Goal: Check status

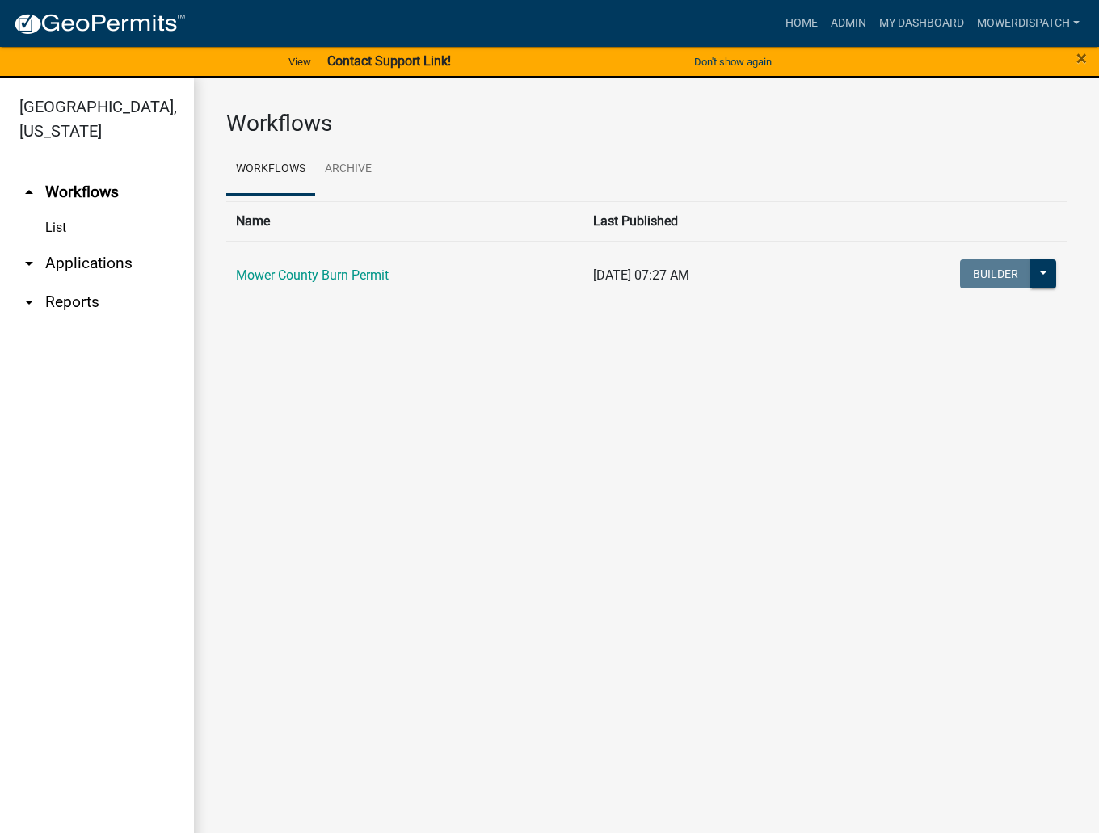
click at [42, 266] on link "arrow_drop_down Applications" at bounding box center [97, 263] width 194 height 39
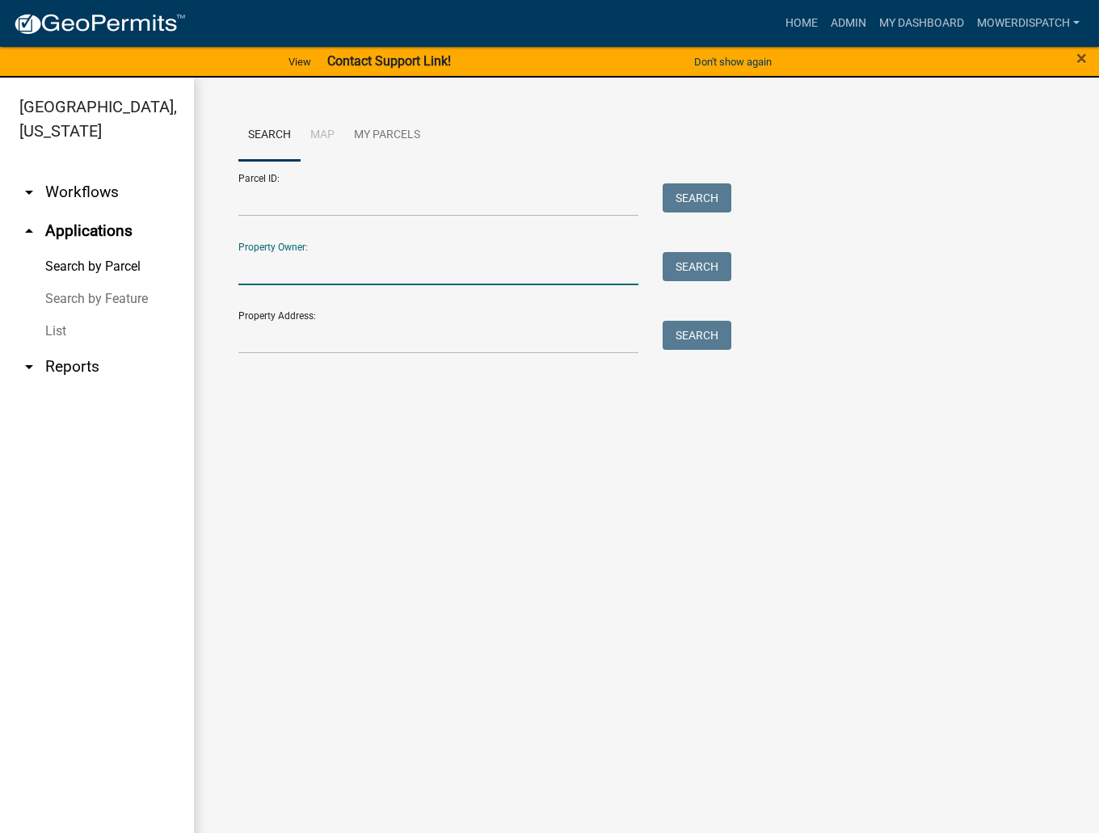
click at [283, 270] on input "Property Owner:" at bounding box center [438, 268] width 400 height 33
type input "Randall jacobson"
click at [705, 267] on button "Search" at bounding box center [697, 266] width 69 height 29
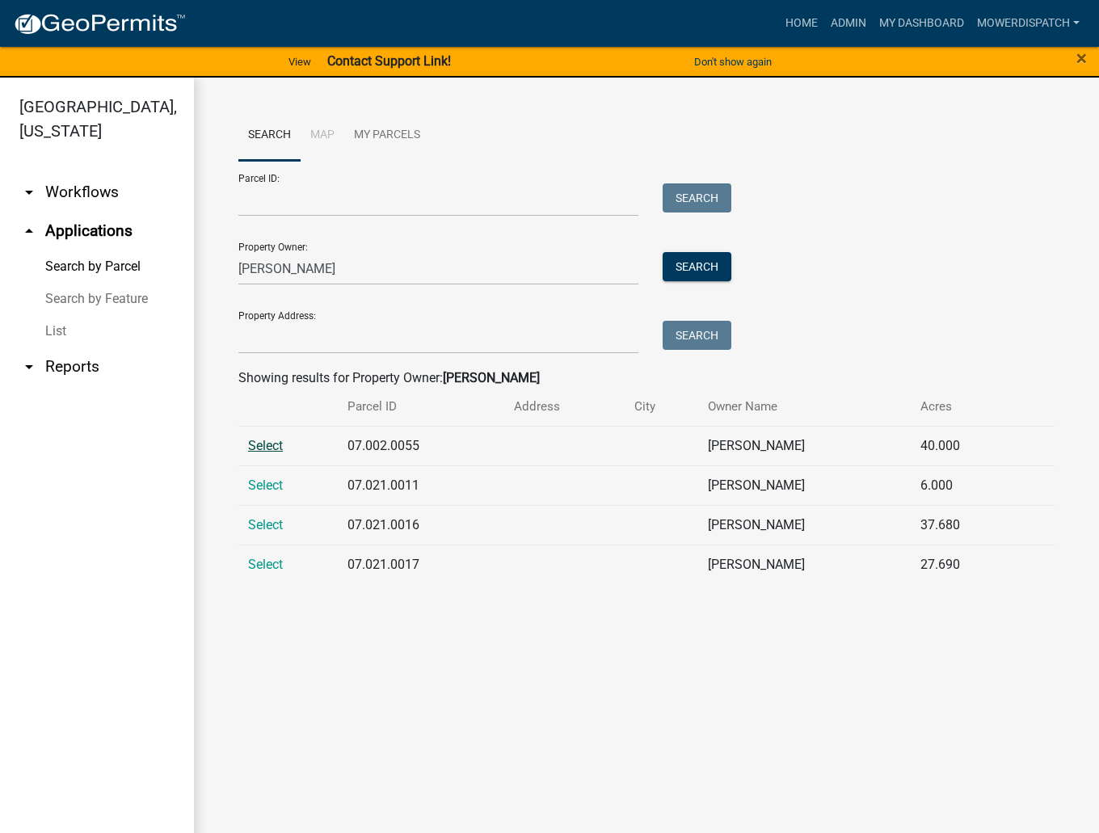
click at [279, 451] on span "Select" at bounding box center [265, 445] width 35 height 15
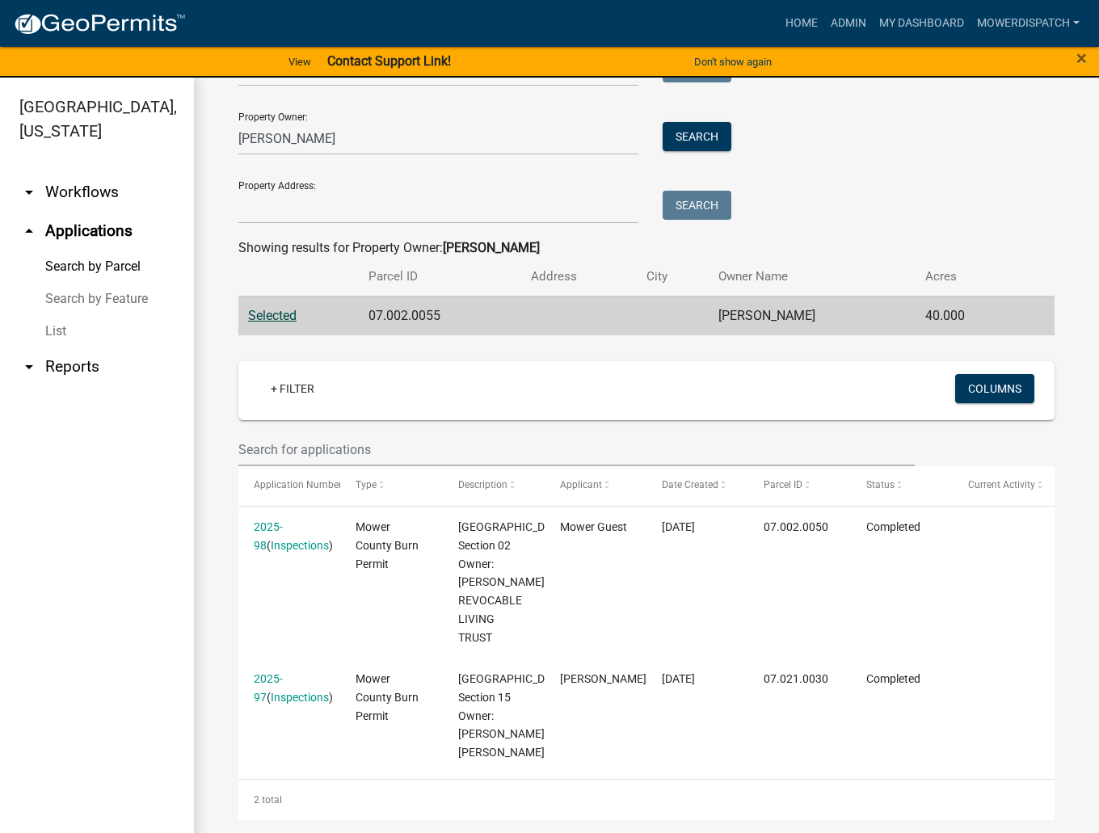
scroll to position [239, 0]
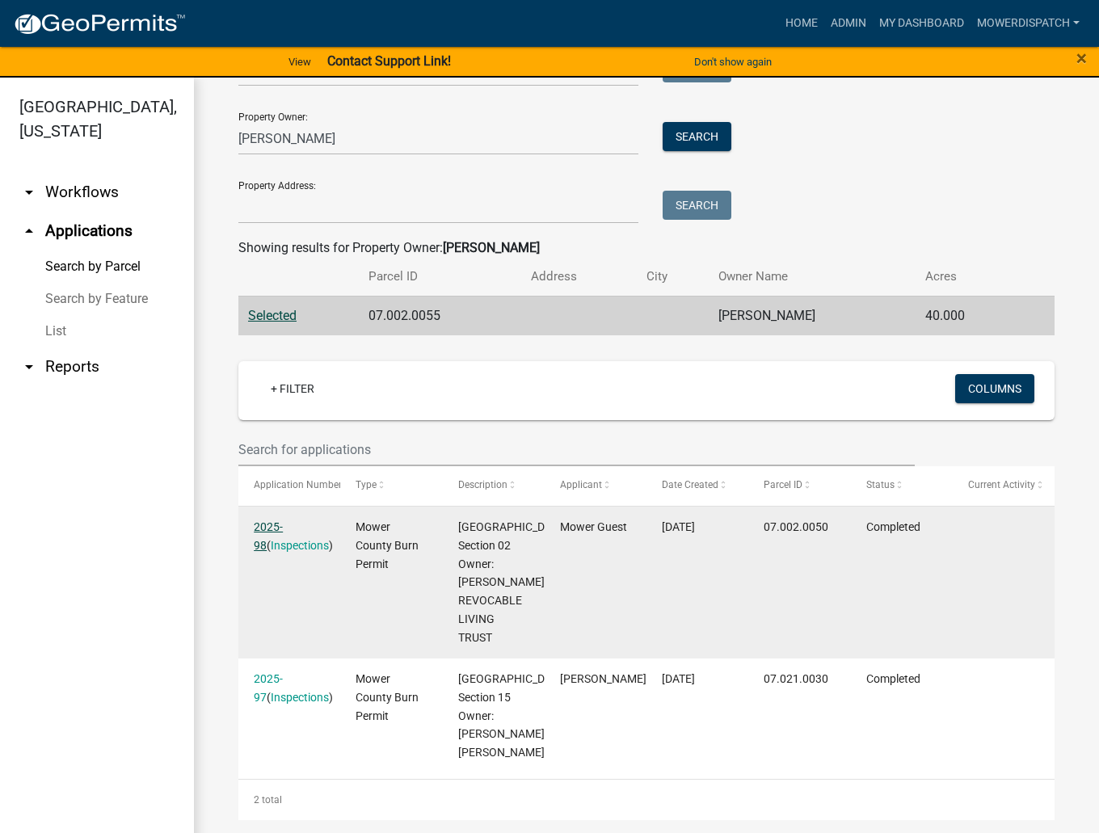
click at [281, 521] on link "2025-98" at bounding box center [268, 537] width 29 height 32
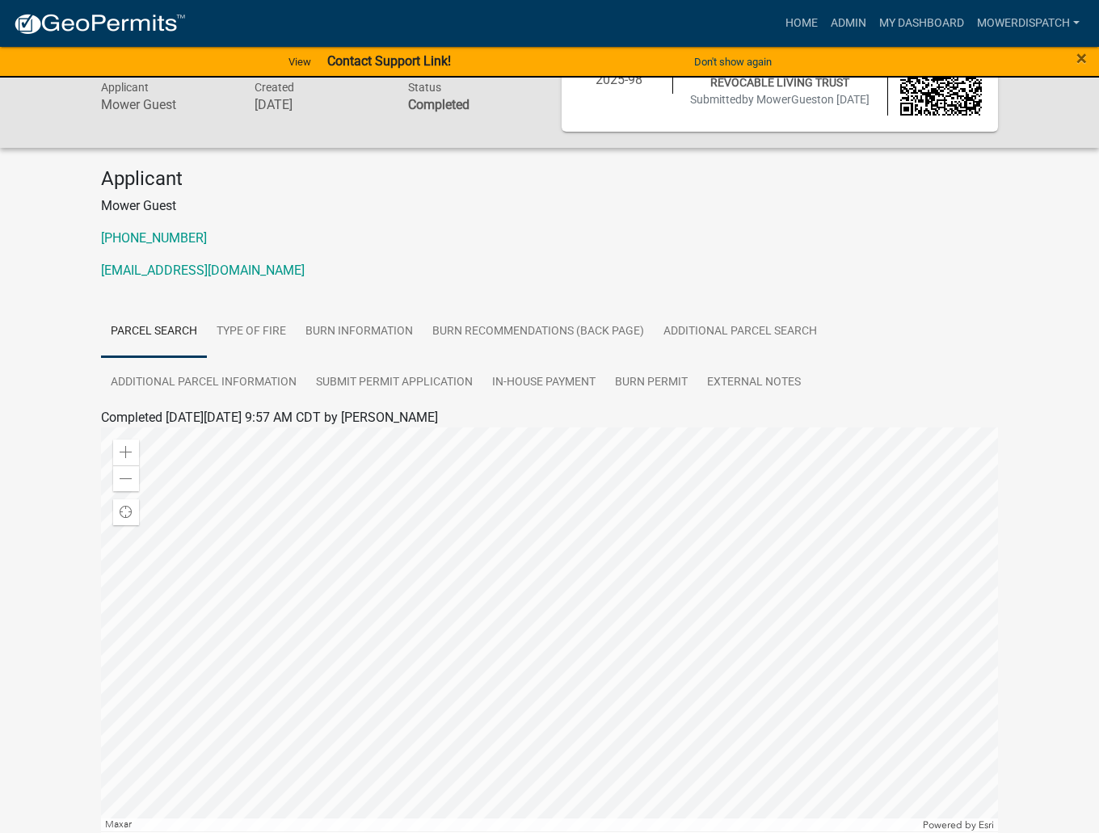
scroll to position [81, 0]
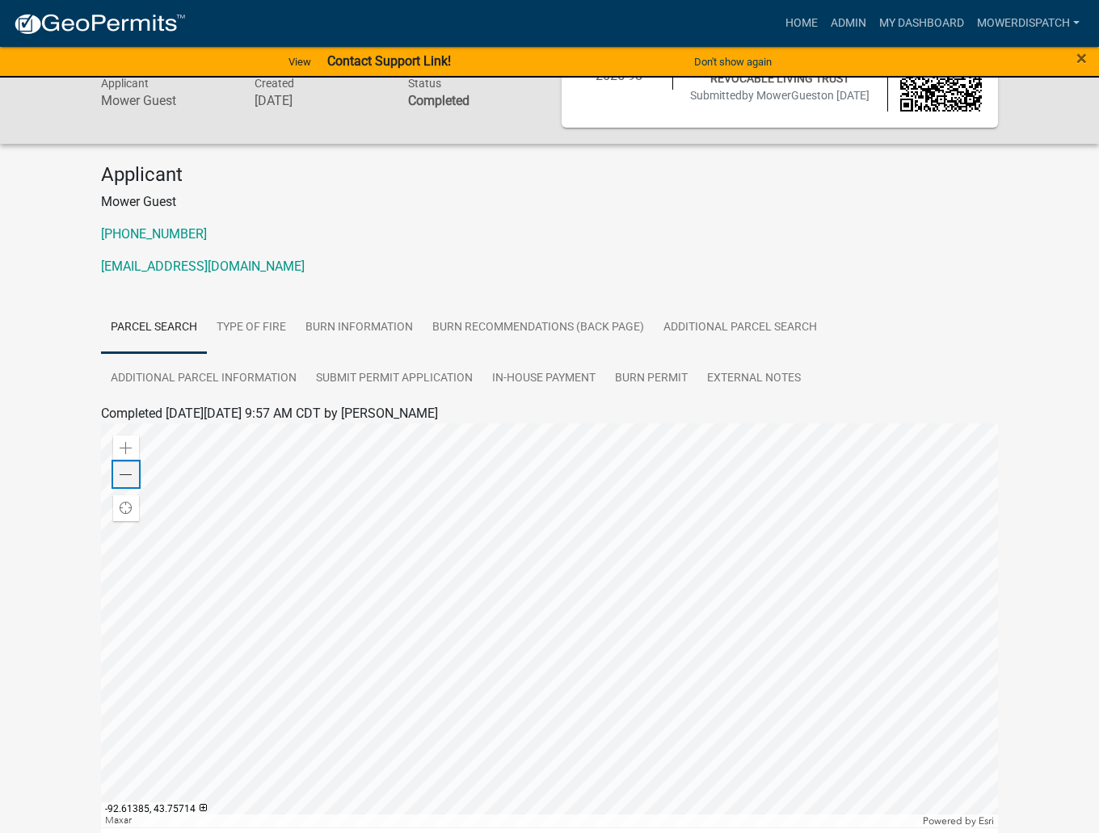
click at [136, 487] on div "Zoom out" at bounding box center [126, 475] width 26 height 26
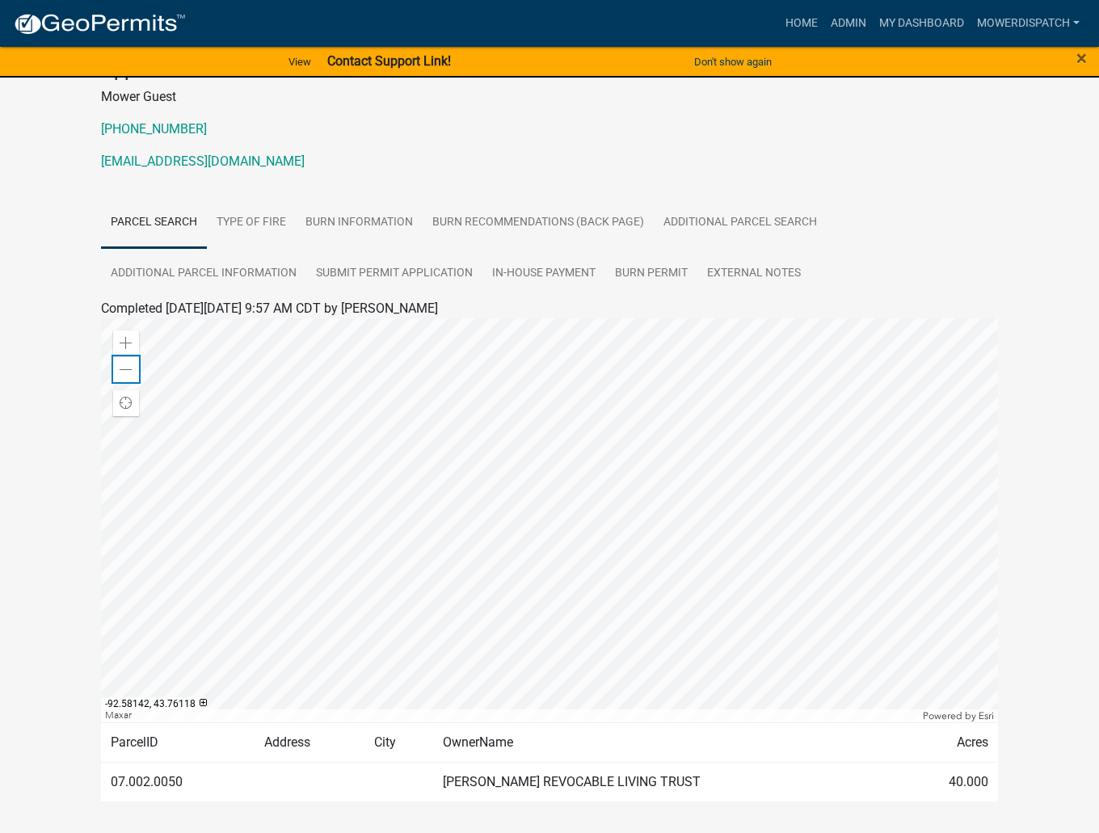
scroll to position [192, 0]
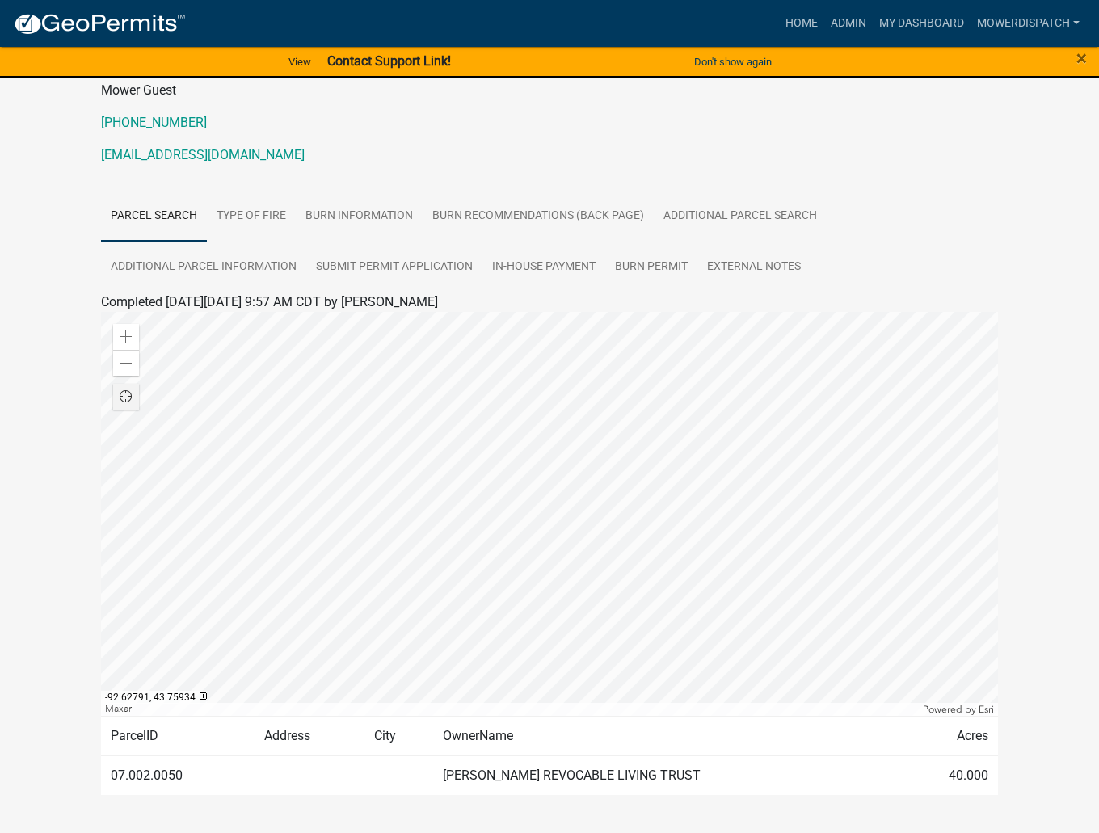
click at [122, 403] on span "Find my location" at bounding box center [126, 396] width 13 height 13
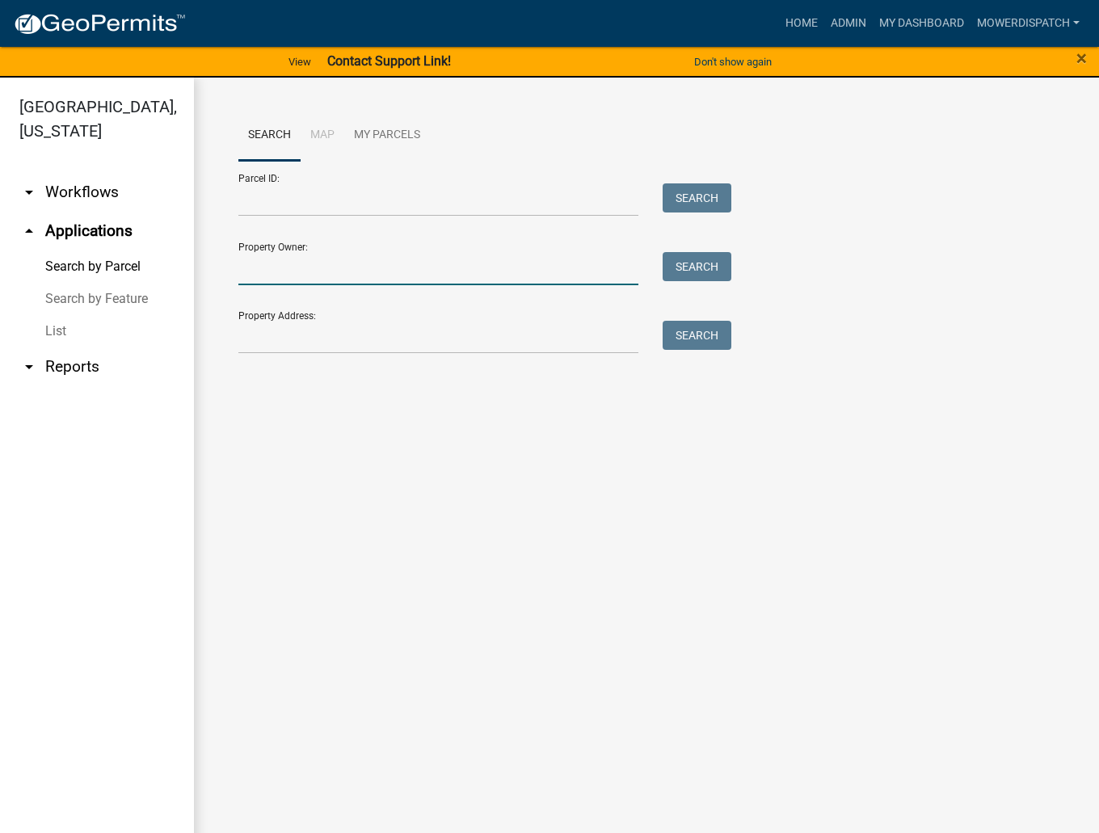
click at [301, 271] on input "Property Owner:" at bounding box center [438, 268] width 400 height 33
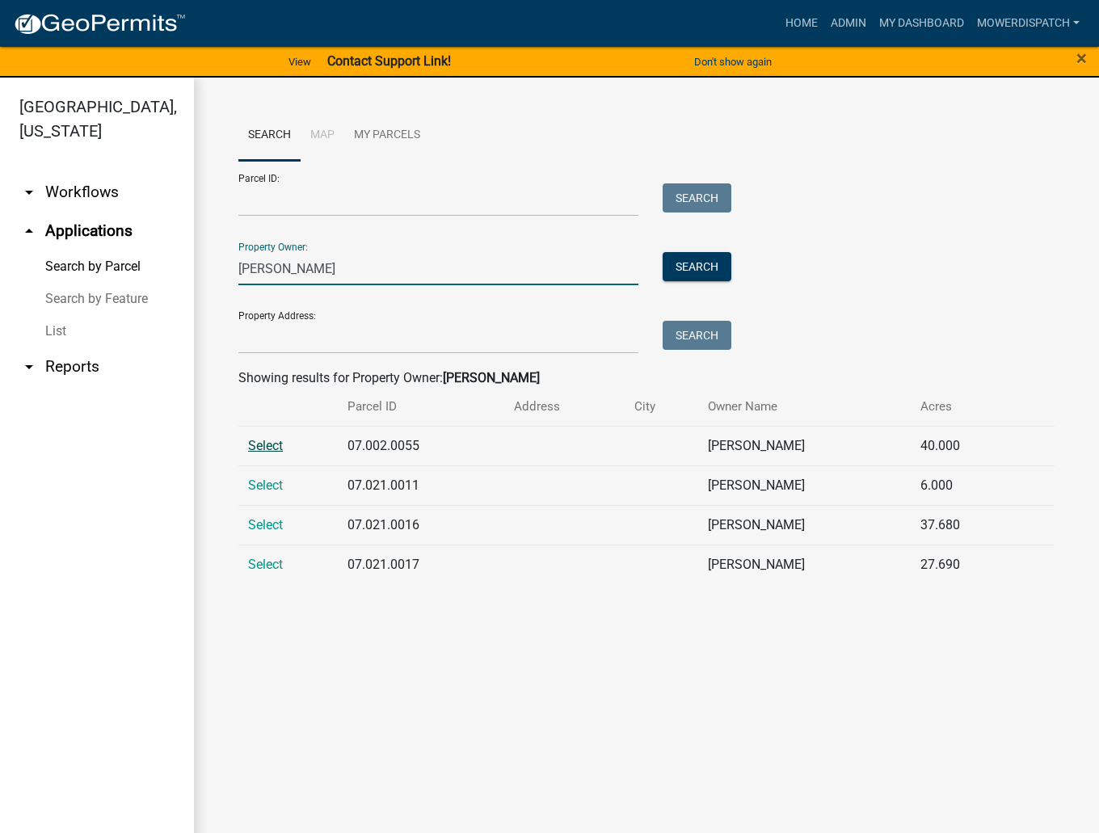
type input "[PERSON_NAME]"
click at [268, 445] on span "Select" at bounding box center [265, 445] width 35 height 15
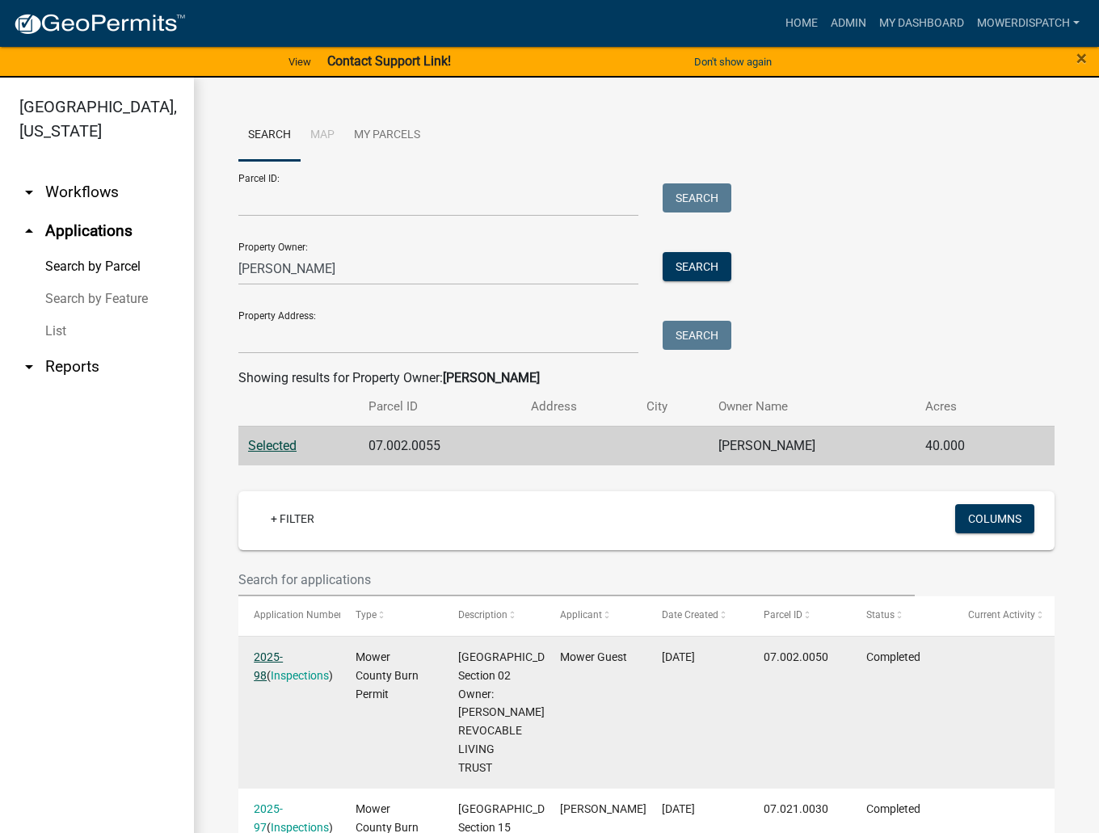
click at [272, 656] on link "2025-98" at bounding box center [268, 667] width 29 height 32
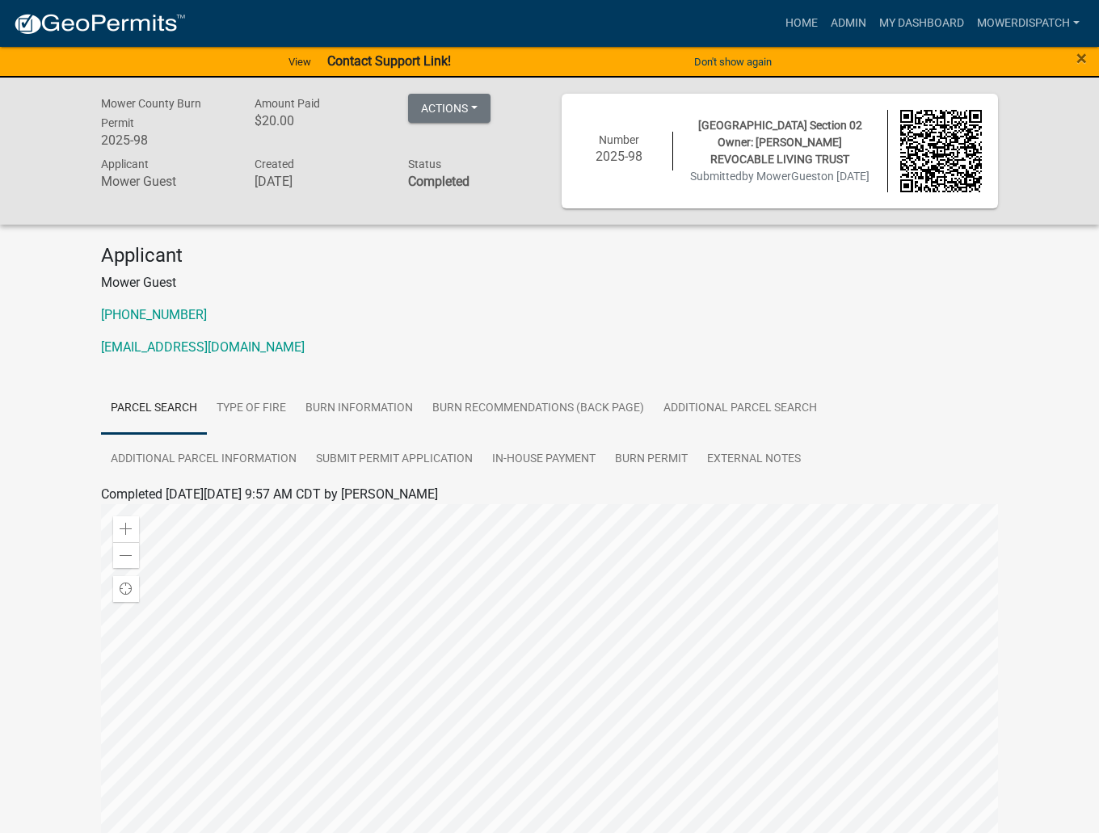
click at [453, 709] on div at bounding box center [549, 706] width 897 height 404
drag, startPoint x: 451, startPoint y: 595, endPoint x: 449, endPoint y: 695, distance: 100.3
click at [449, 695] on div at bounding box center [549, 706] width 897 height 404
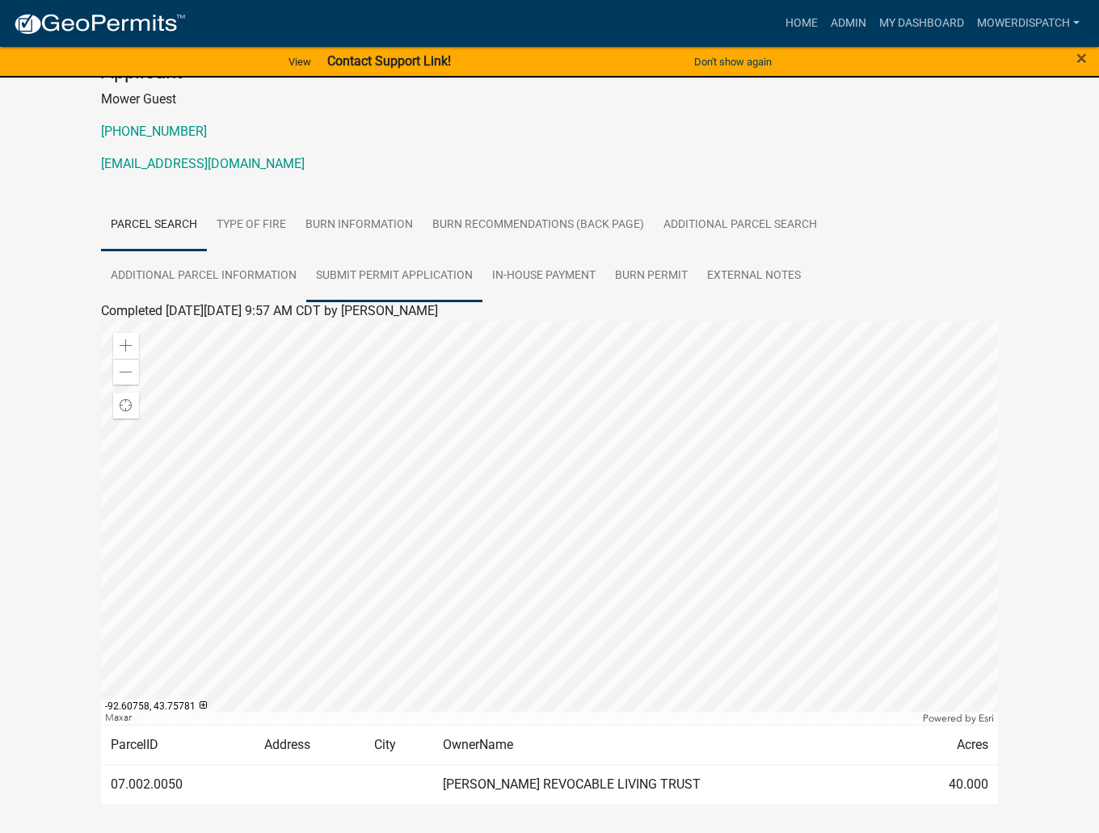
scroll to position [243, 0]
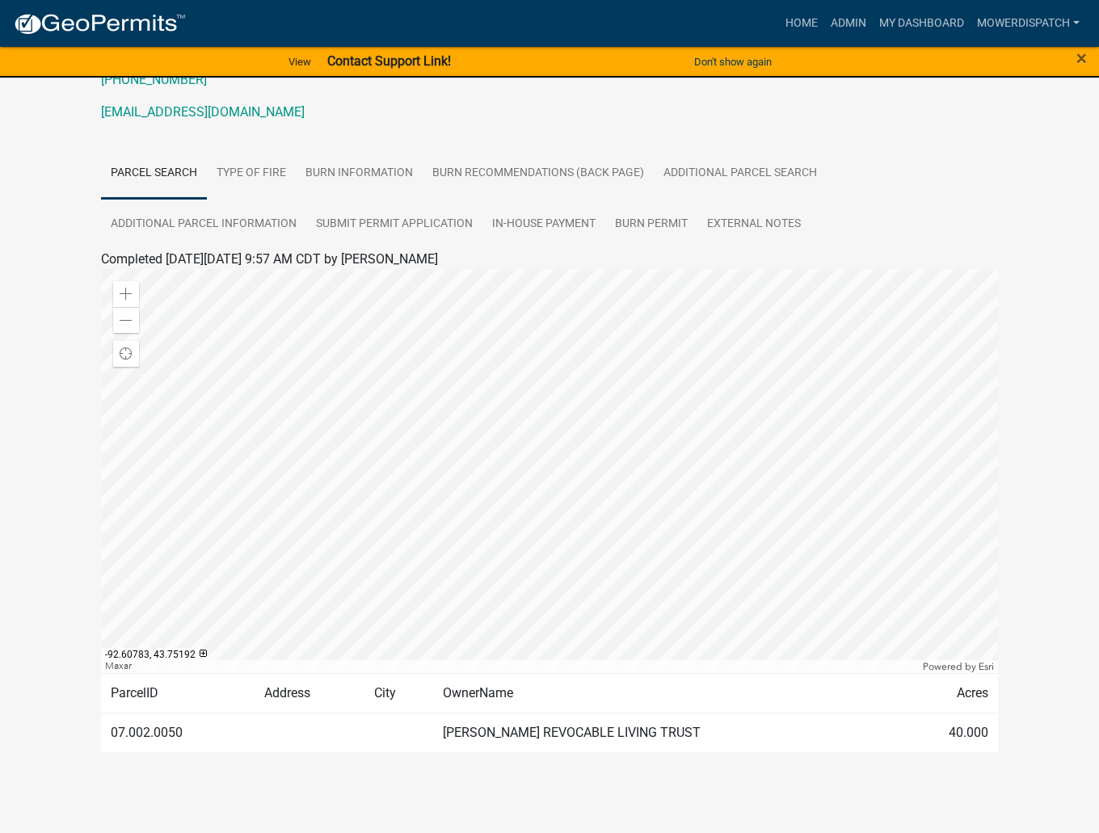
drag, startPoint x: 426, startPoint y: 748, endPoint x: 718, endPoint y: 747, distance: 291.8
click at [718, 747] on td "[PERSON_NAME] REVOCABLE LIVING TRUST" at bounding box center [666, 734] width 466 height 40
copy td "[PERSON_NAME] REVOCABLE LIVING TRUST"
click at [139, 339] on div at bounding box center [549, 471] width 897 height 404
click at [120, 327] on span at bounding box center [126, 320] width 13 height 13
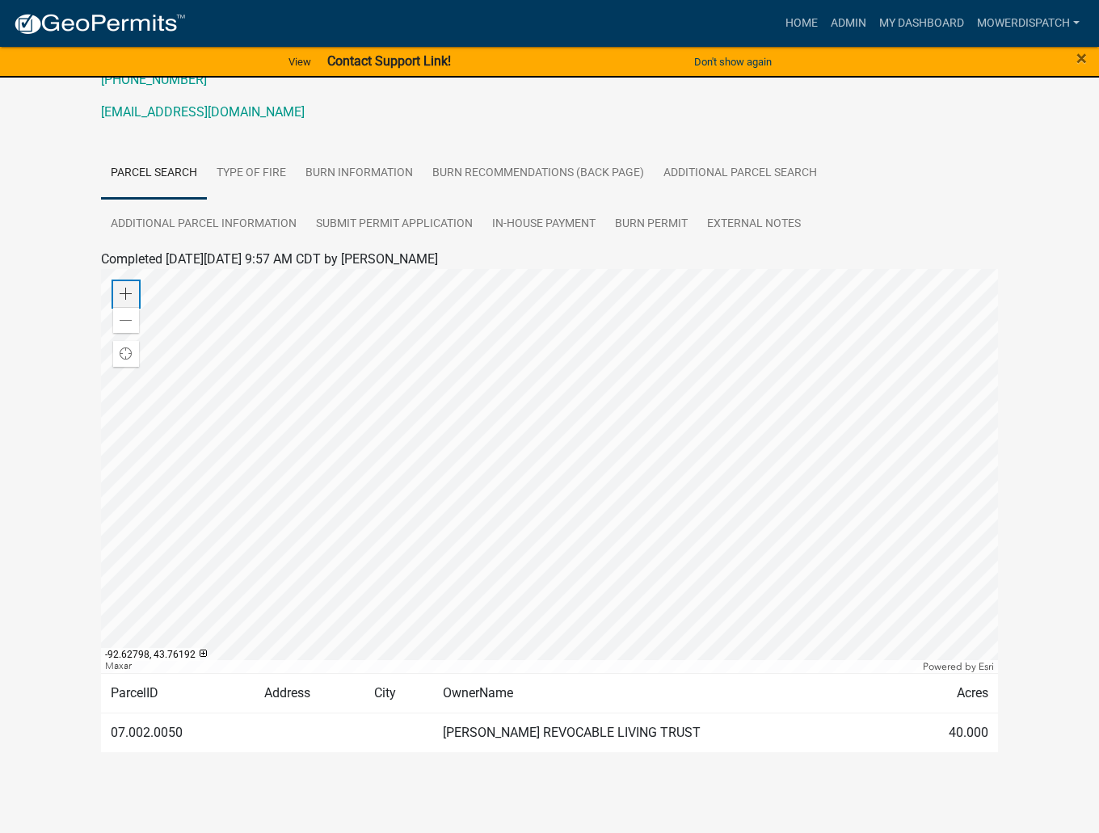
click at [122, 301] on span at bounding box center [126, 294] width 13 height 13
click at [129, 327] on span at bounding box center [126, 320] width 13 height 13
click at [131, 301] on span at bounding box center [126, 294] width 13 height 13
click at [123, 327] on span at bounding box center [126, 320] width 13 height 13
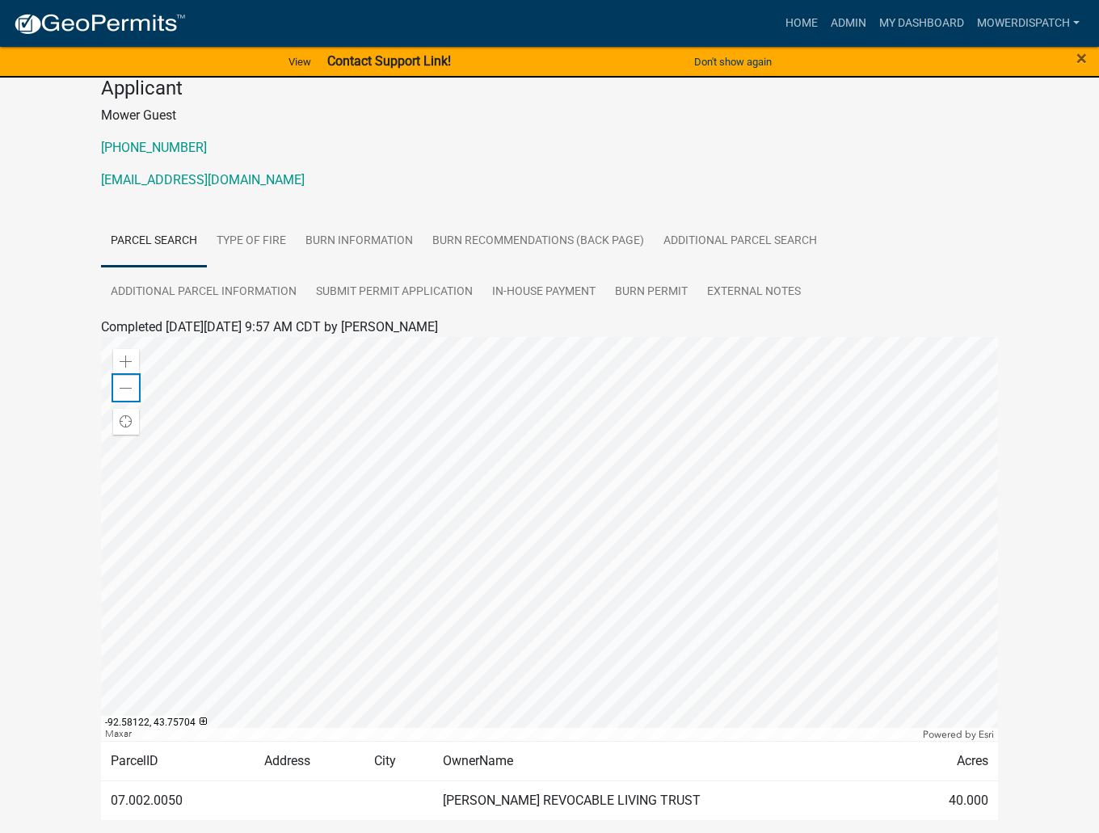
scroll to position [180, 0]
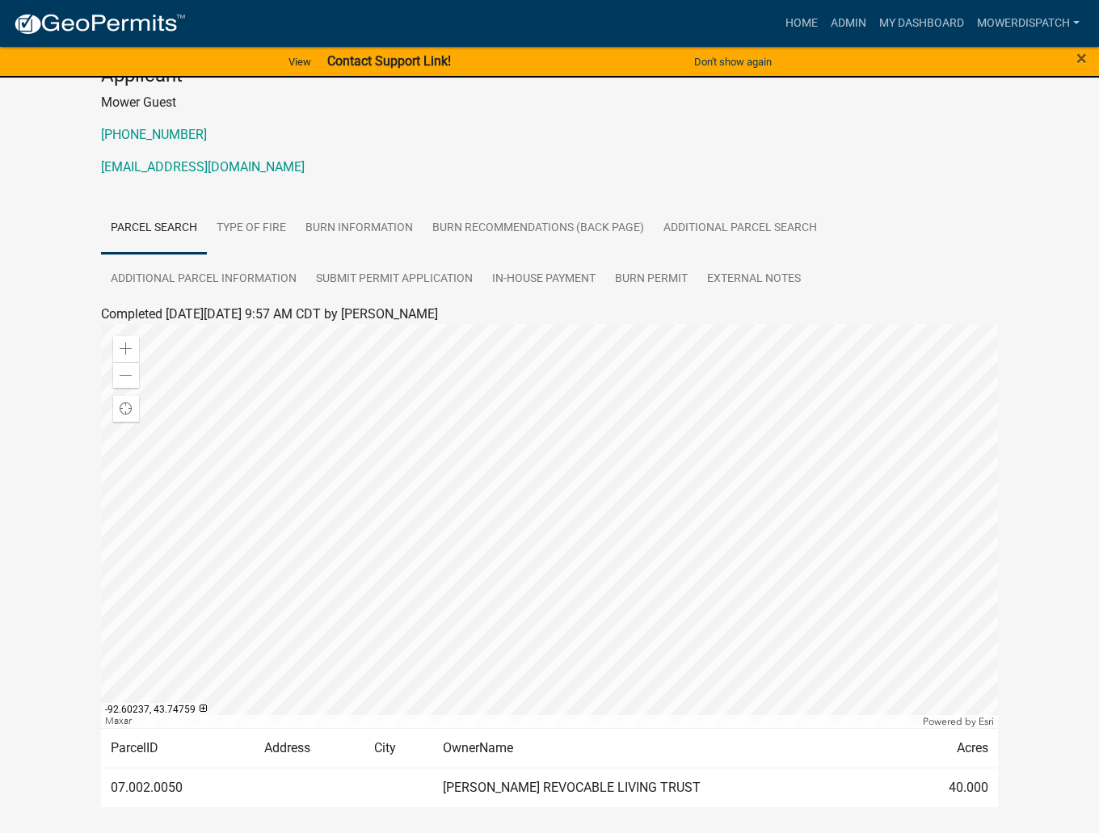
drag, startPoint x: 427, startPoint y: 805, endPoint x: 718, endPoint y: 808, distance: 291.0
click at [718, 808] on td "[PERSON_NAME] REVOCABLE LIVING TRUST" at bounding box center [666, 789] width 466 height 40
copy td "[PERSON_NAME] REVOCABLE LIVING TRUST"
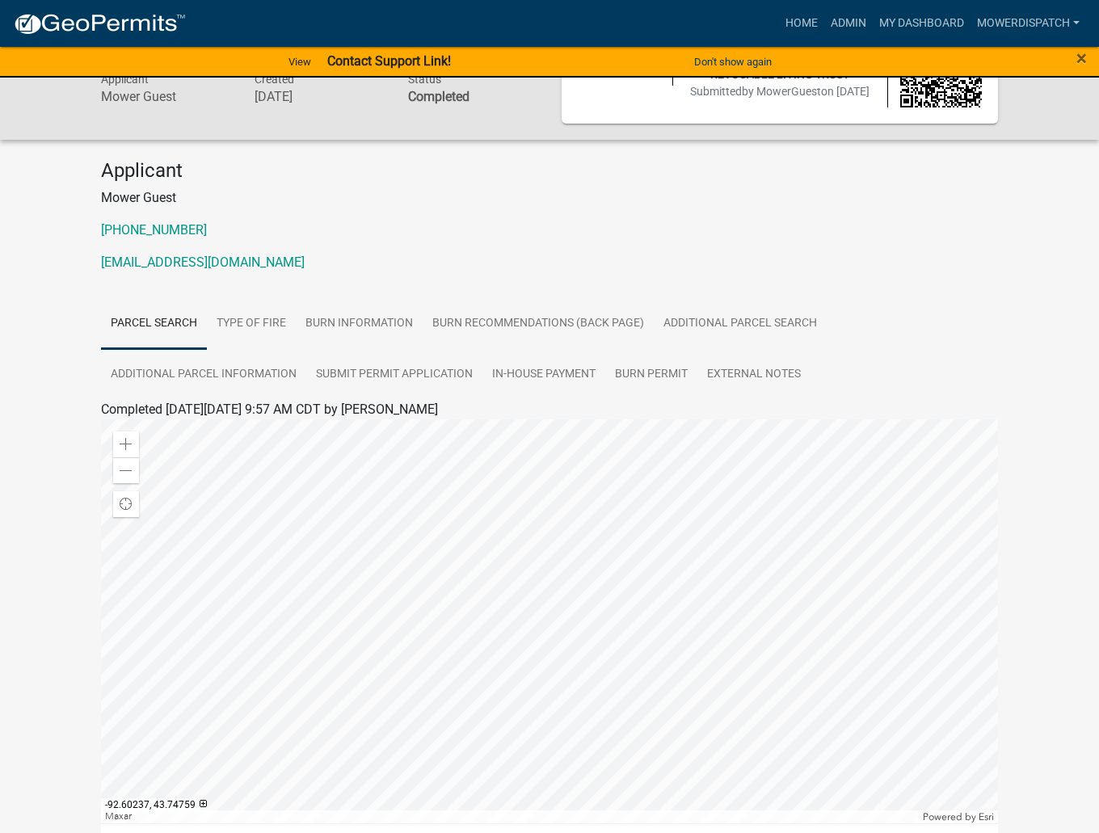
scroll to position [99, 0]
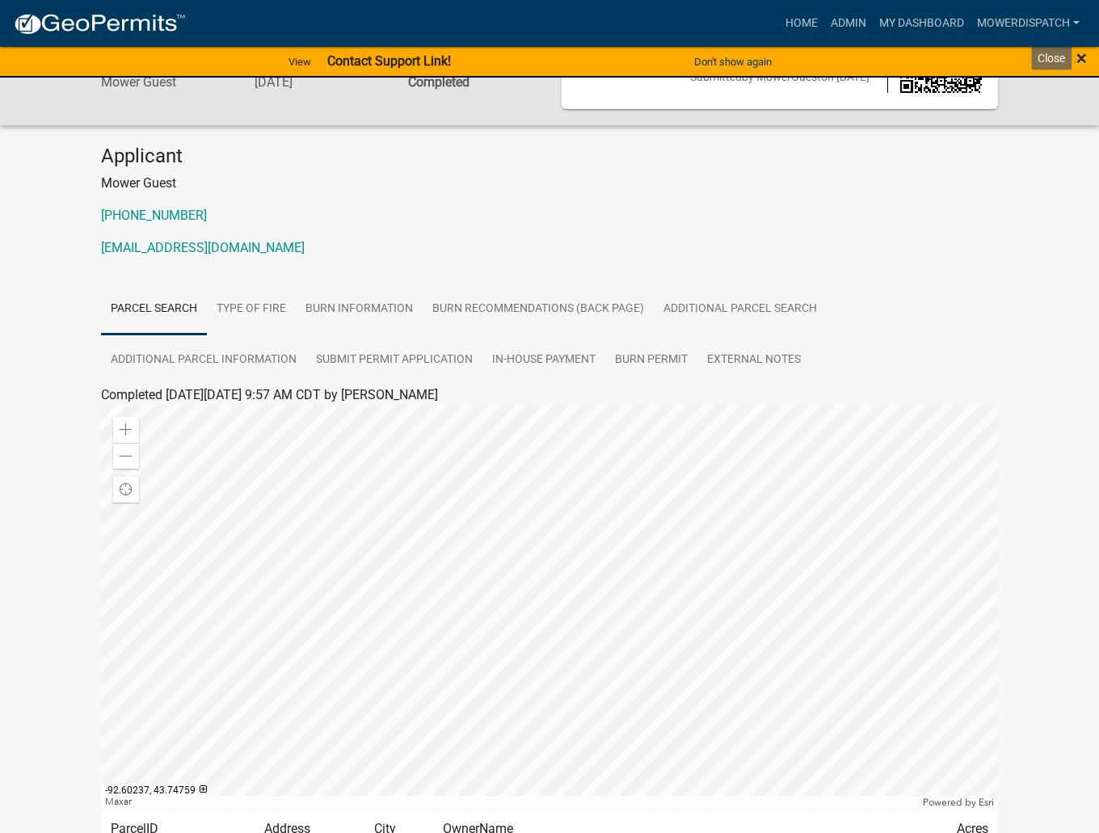
click at [1082, 57] on span "×" at bounding box center [1082, 58] width 11 height 23
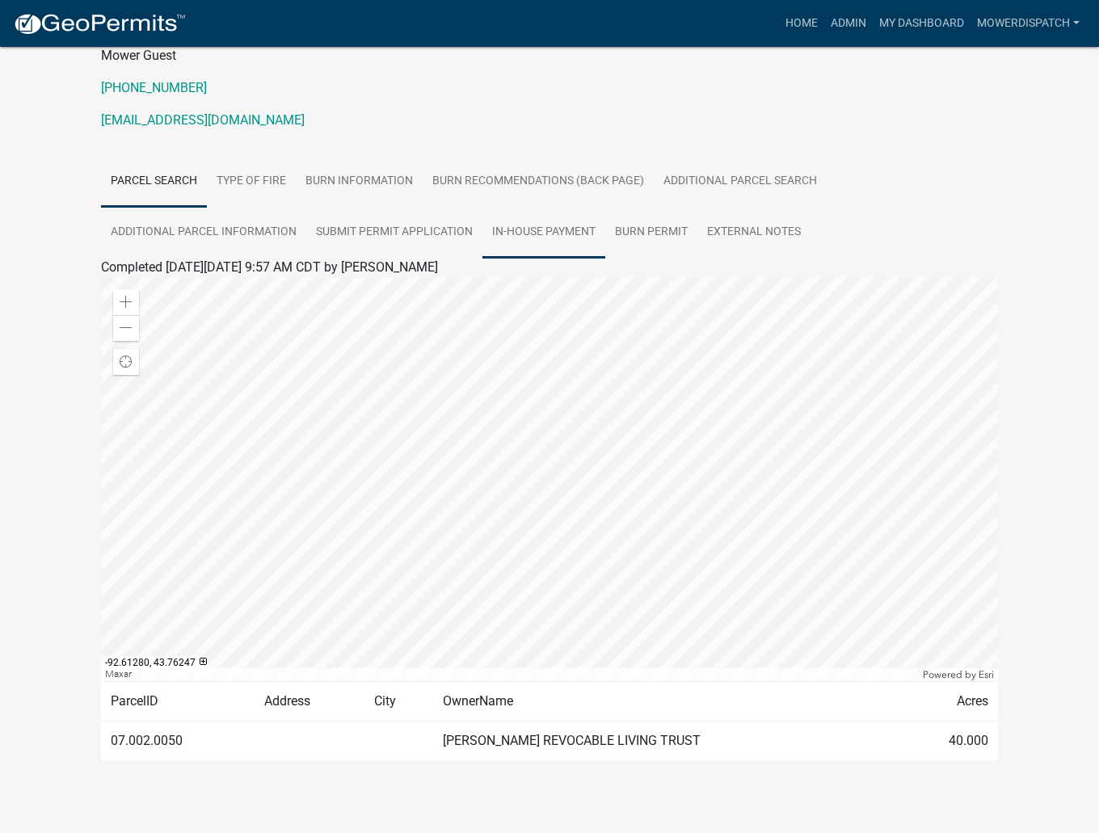
scroll to position [224, 0]
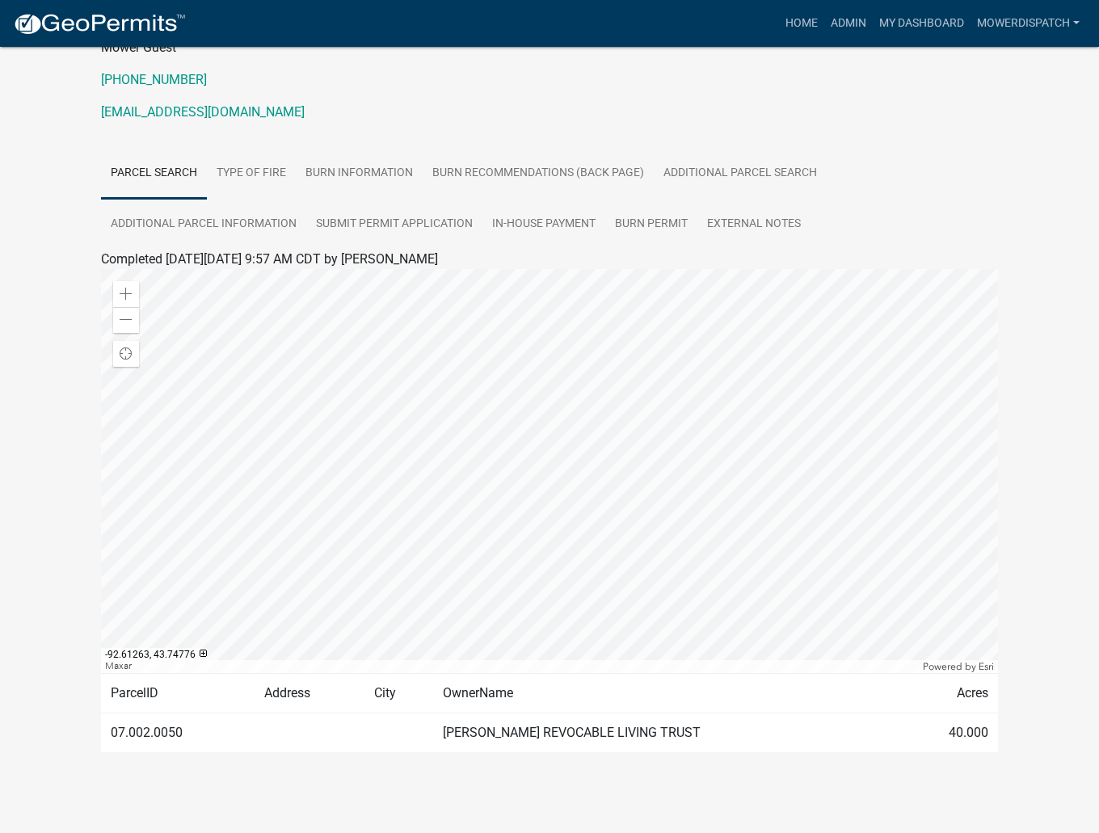
copy td "[PERSON_NAME] REVOCABLE LIVING TRUST"
